Goal: Find specific page/section: Find specific page/section

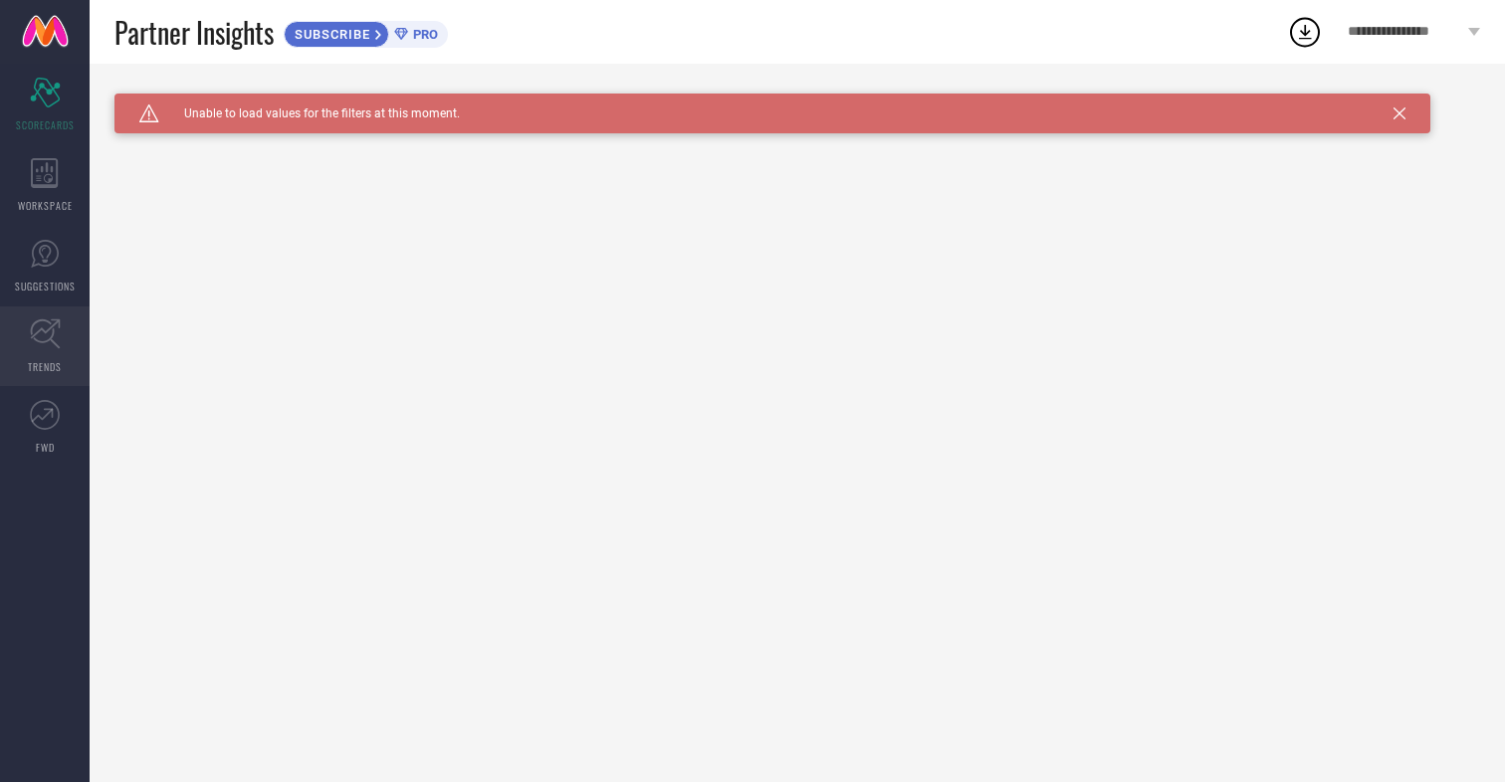
click at [44, 328] on icon at bounding box center [45, 333] width 31 height 31
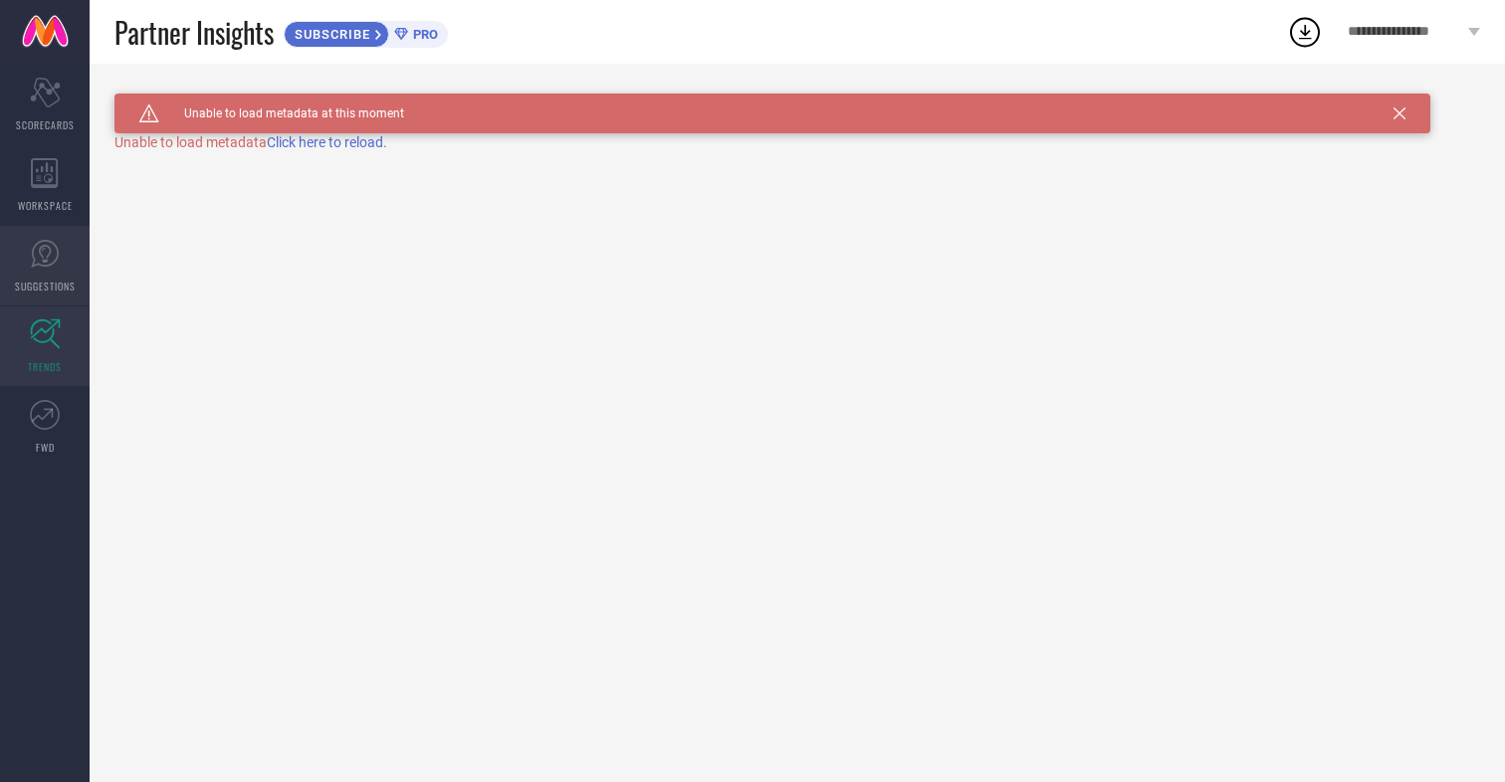
click at [45, 279] on span "SUGGESTIONS" at bounding box center [45, 286] width 61 height 15
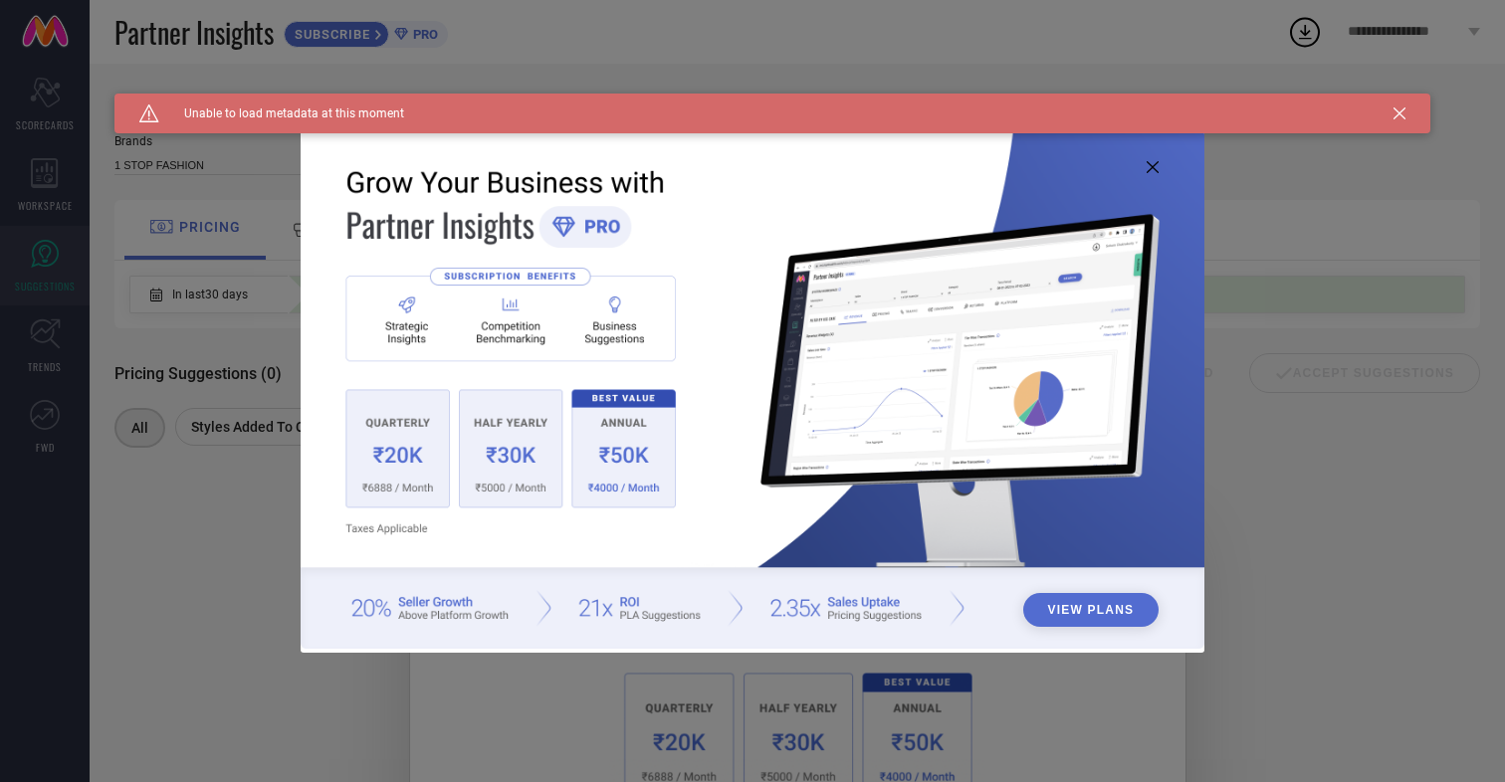
click at [1397, 110] on icon at bounding box center [1399, 113] width 12 height 12
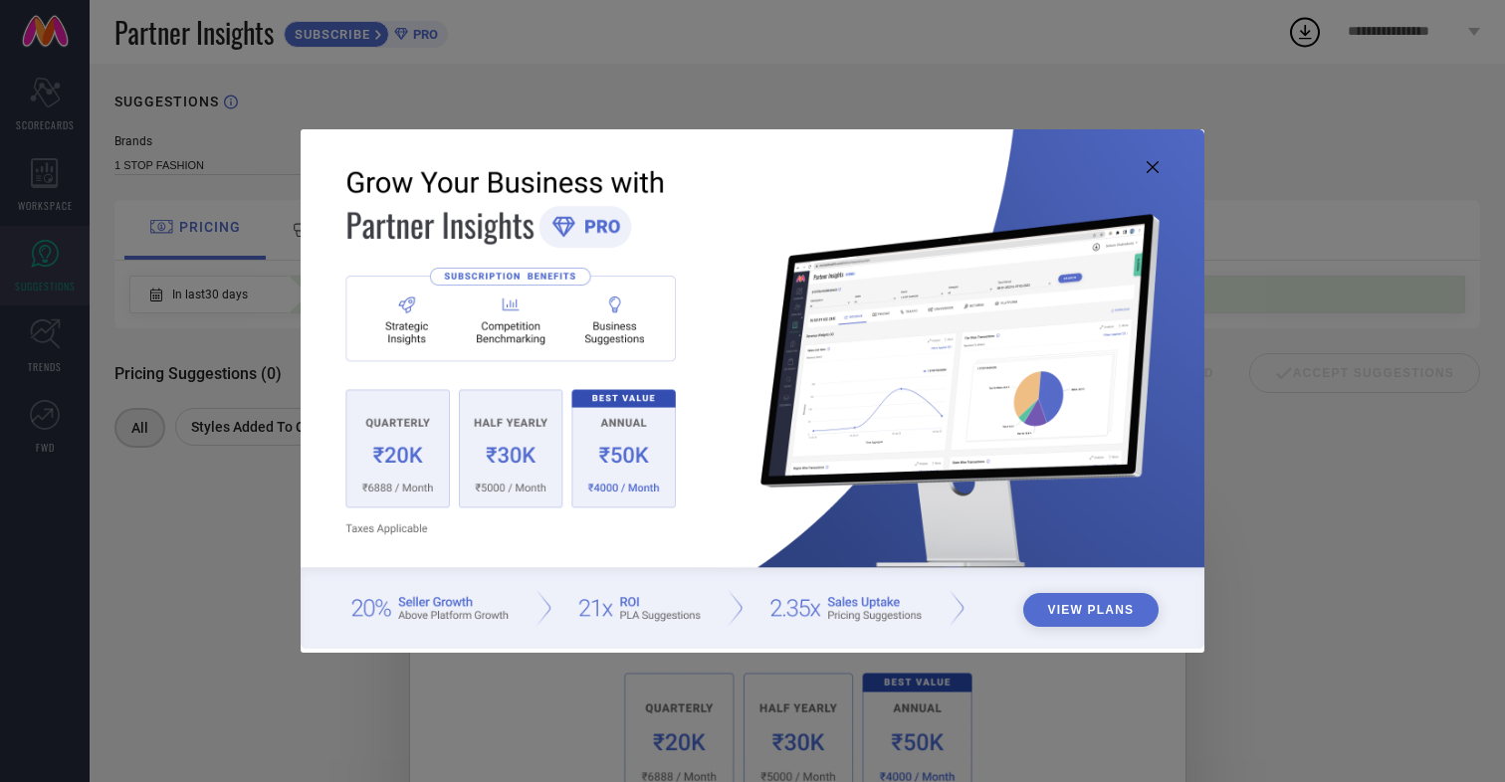
click at [1155, 163] on icon at bounding box center [1152, 167] width 12 height 12
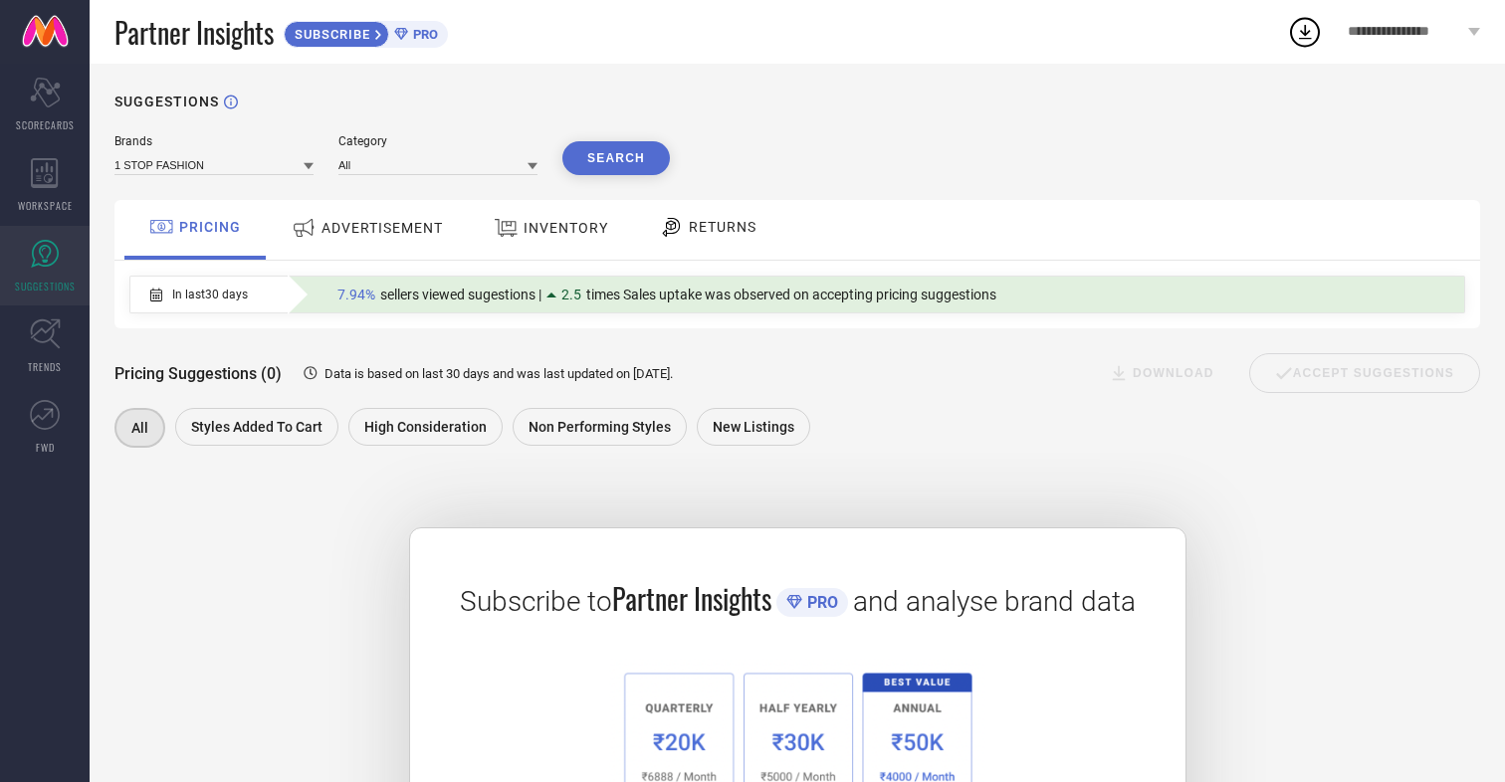
click at [372, 238] on div "ADVERTISEMENT" at bounding box center [367, 228] width 161 height 36
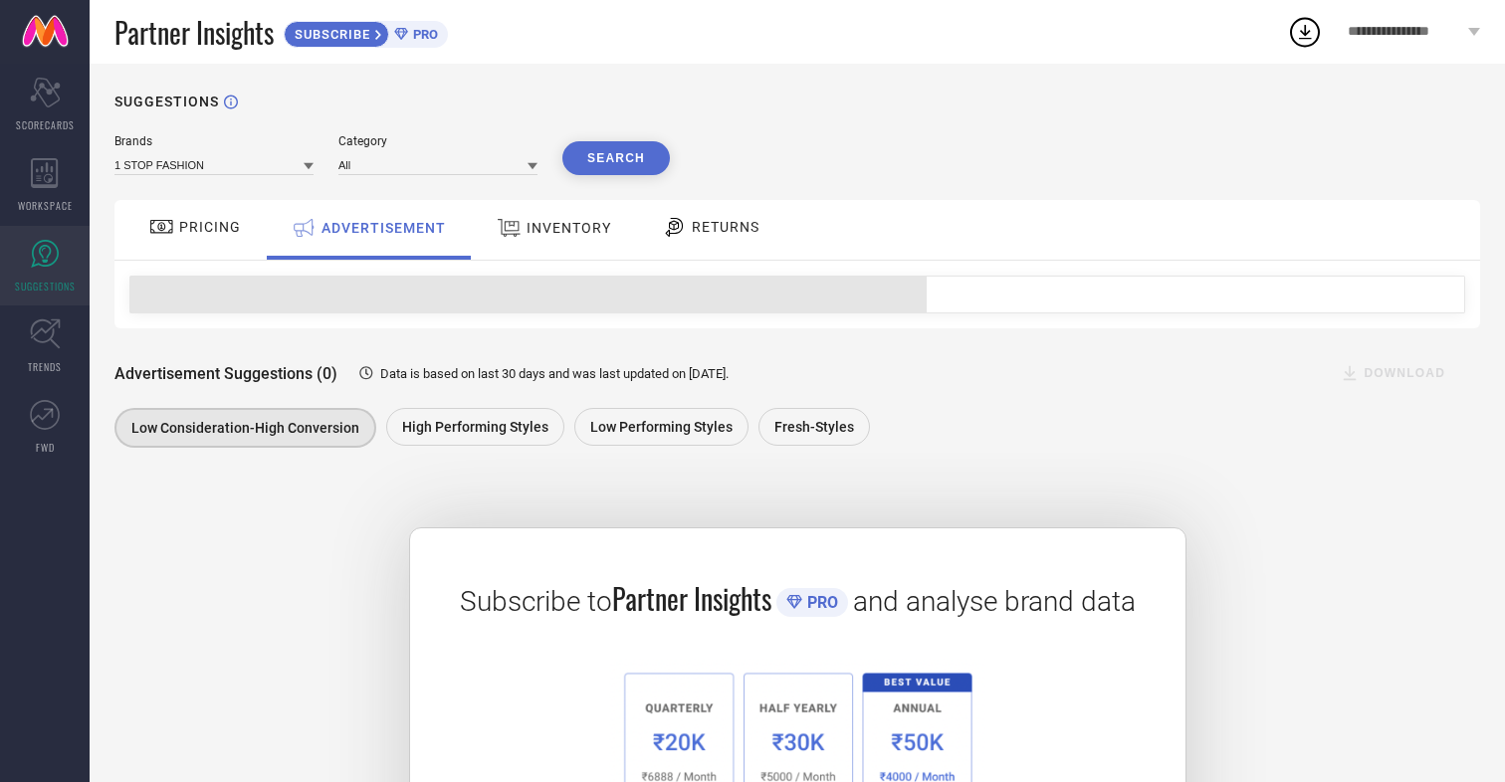
click at [538, 227] on span "INVENTORY" at bounding box center [568, 228] width 85 height 16
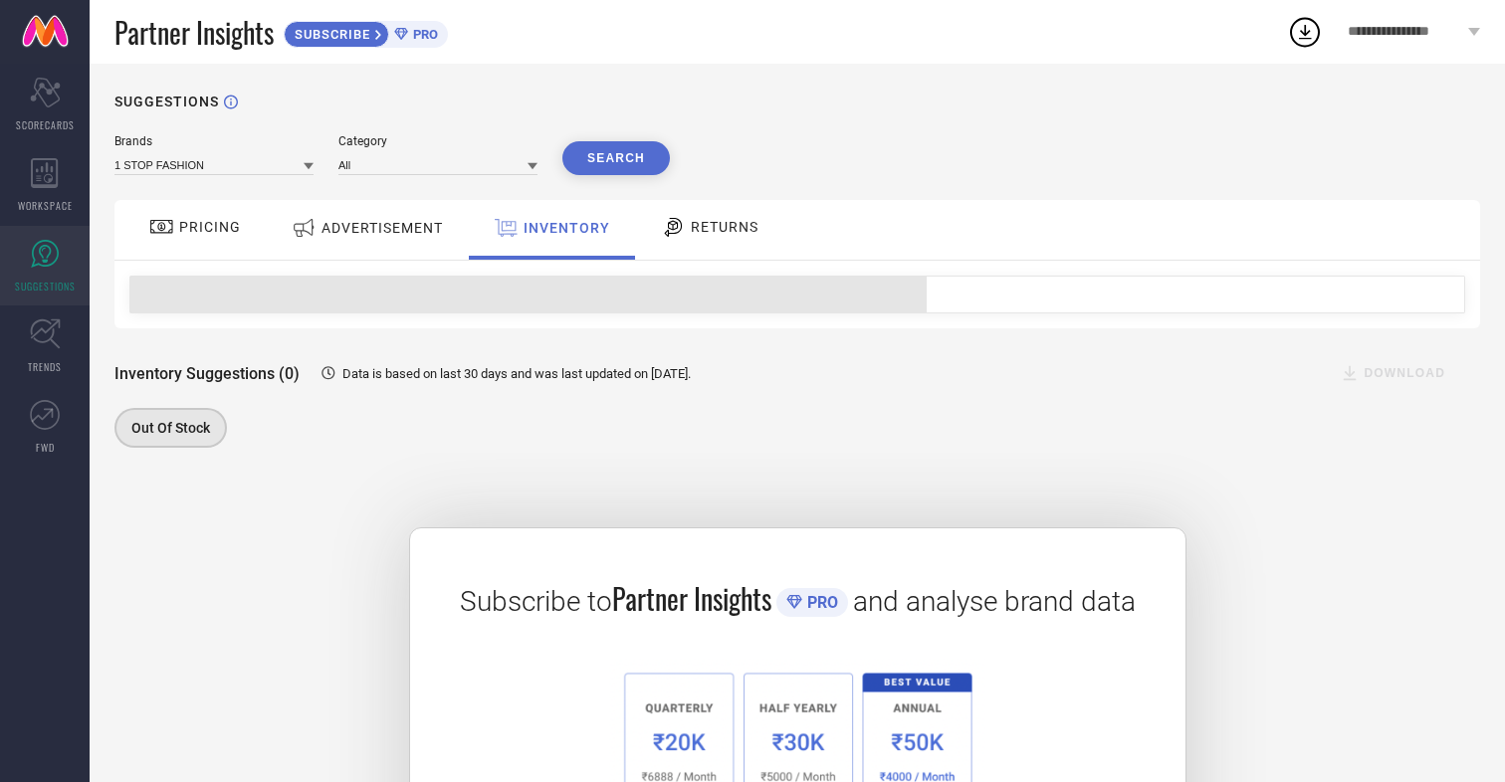
click at [712, 227] on span "RETURNS" at bounding box center [725, 227] width 68 height 16
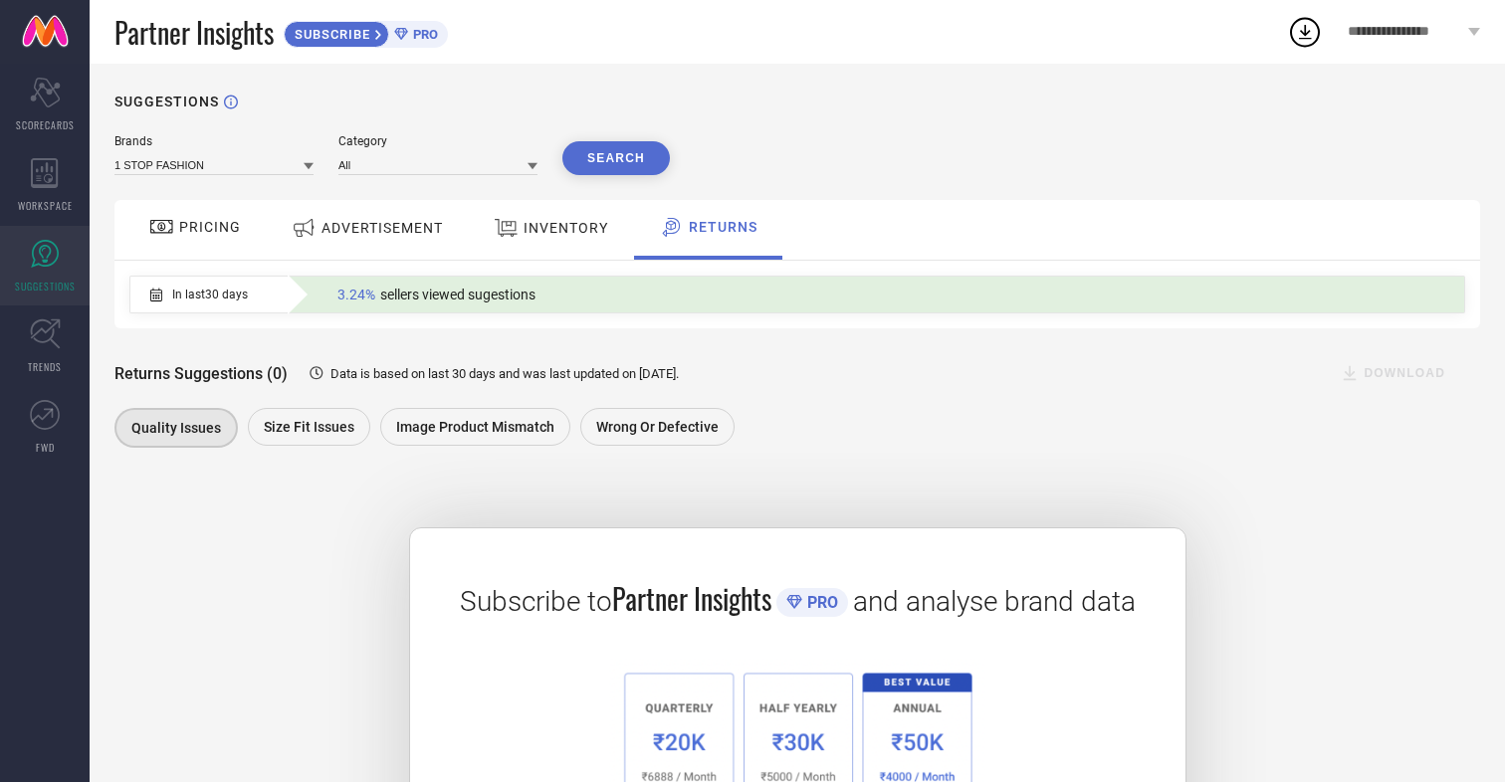
click at [220, 227] on span "PRICING" at bounding box center [210, 227] width 62 height 16
